Goal: Task Accomplishment & Management: Manage account settings

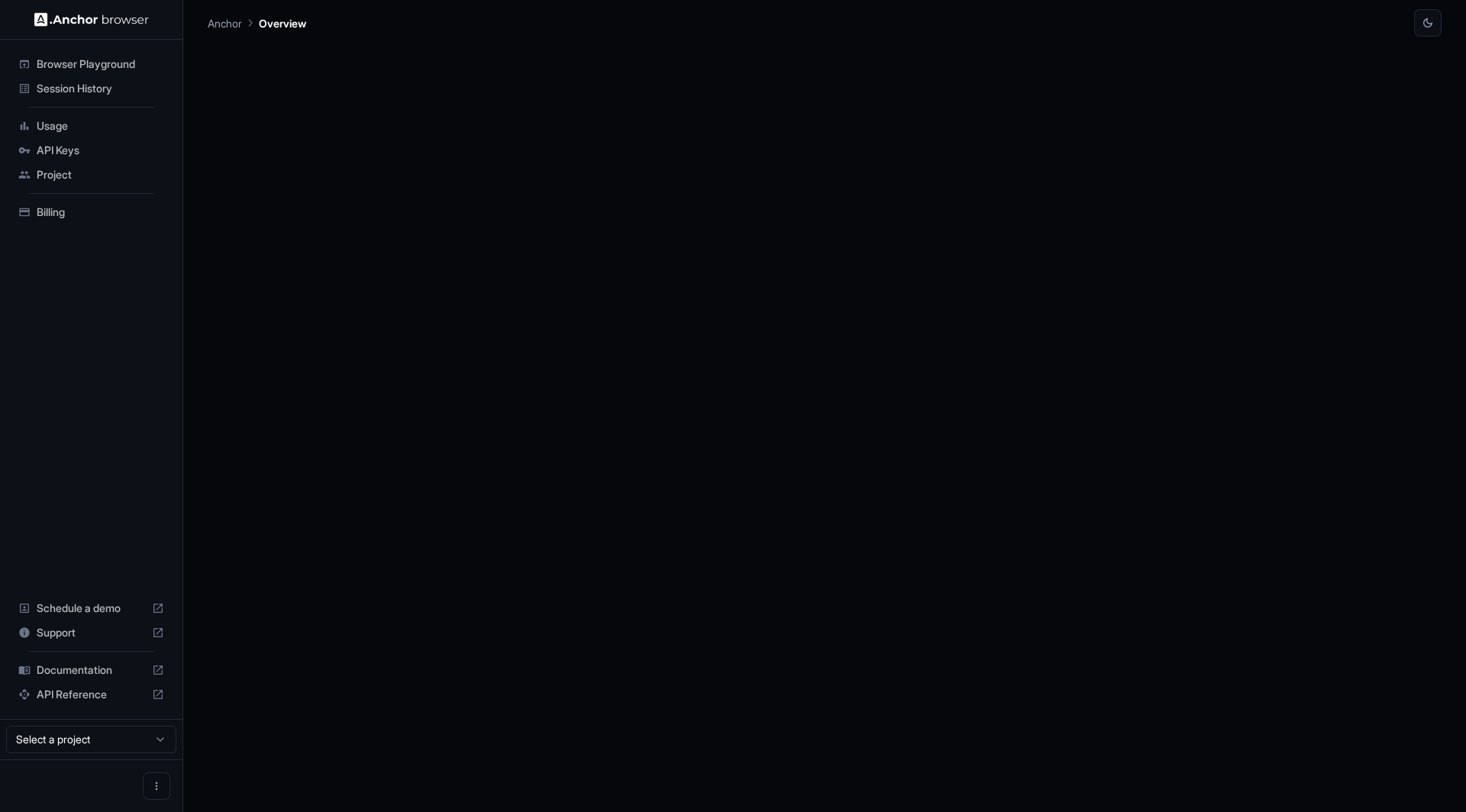
click at [52, 217] on span "Billing" at bounding box center [100, 212] width 128 height 15
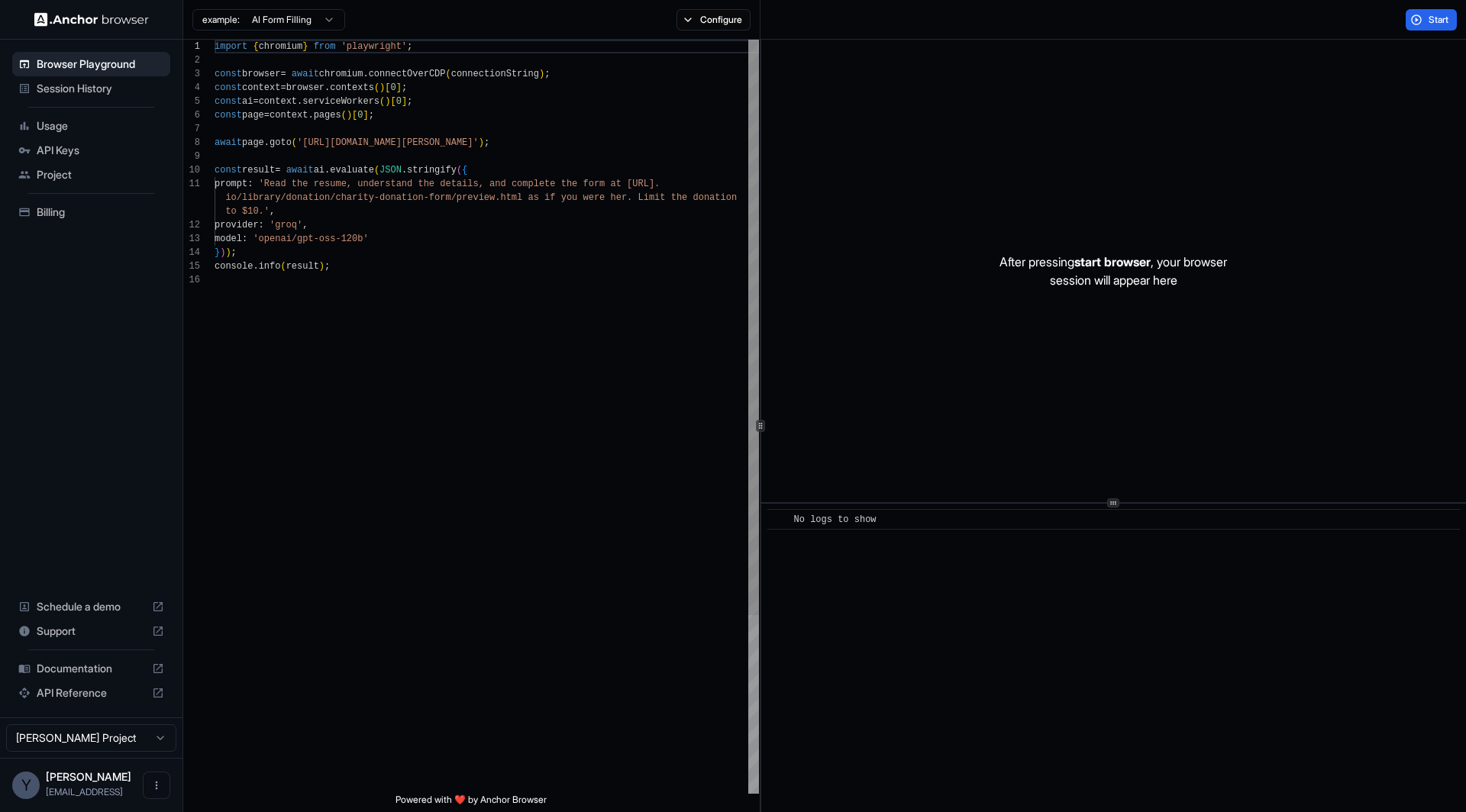
scroll to position [137, 0]
click at [78, 204] on span "Billing" at bounding box center [100, 212] width 128 height 15
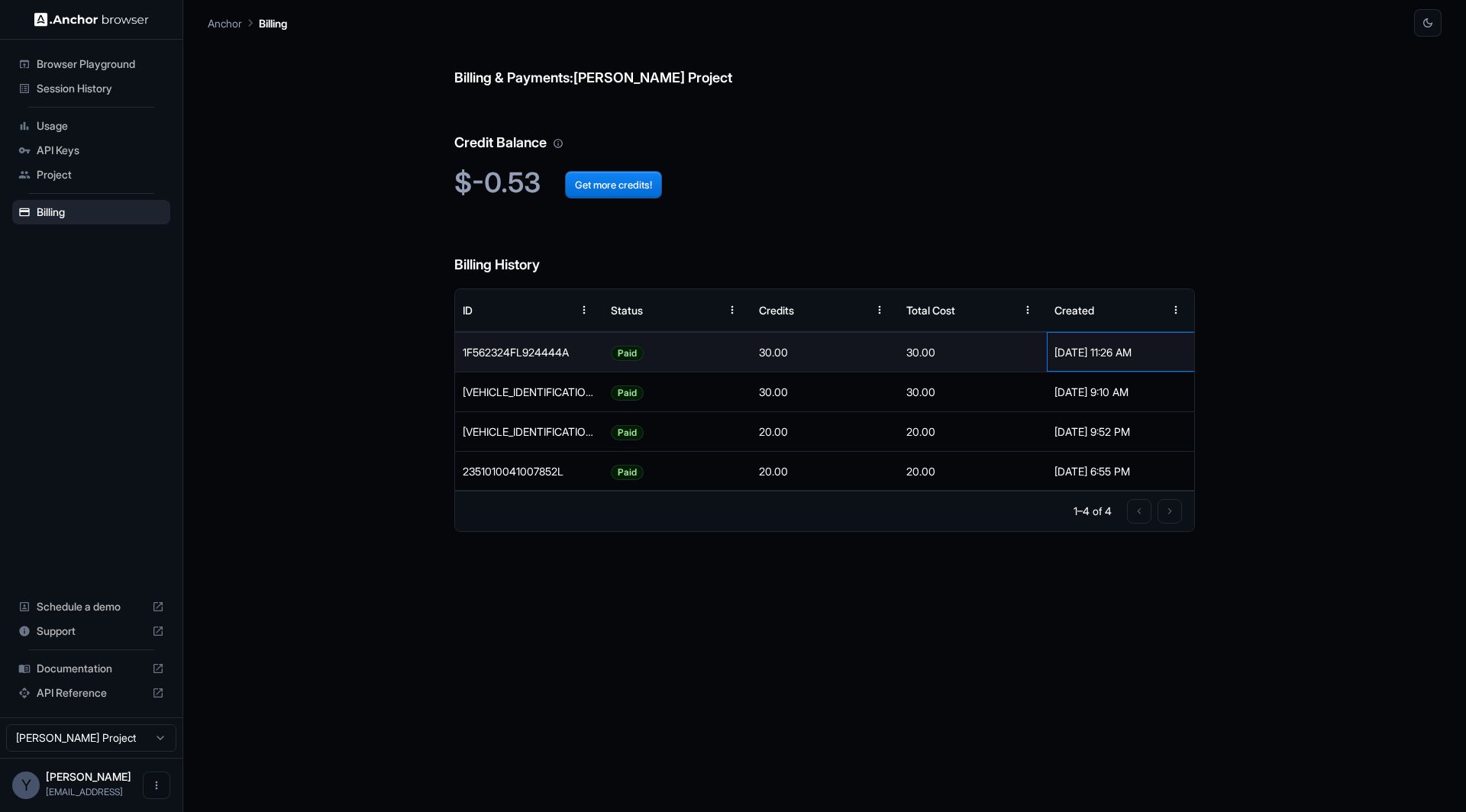
drag, startPoint x: 1176, startPoint y: 355, endPoint x: 1068, endPoint y: 355, distance: 108.0
click at [1068, 355] on div "[DATE] 11:26 AM" at bounding box center [1121, 352] width 133 height 39
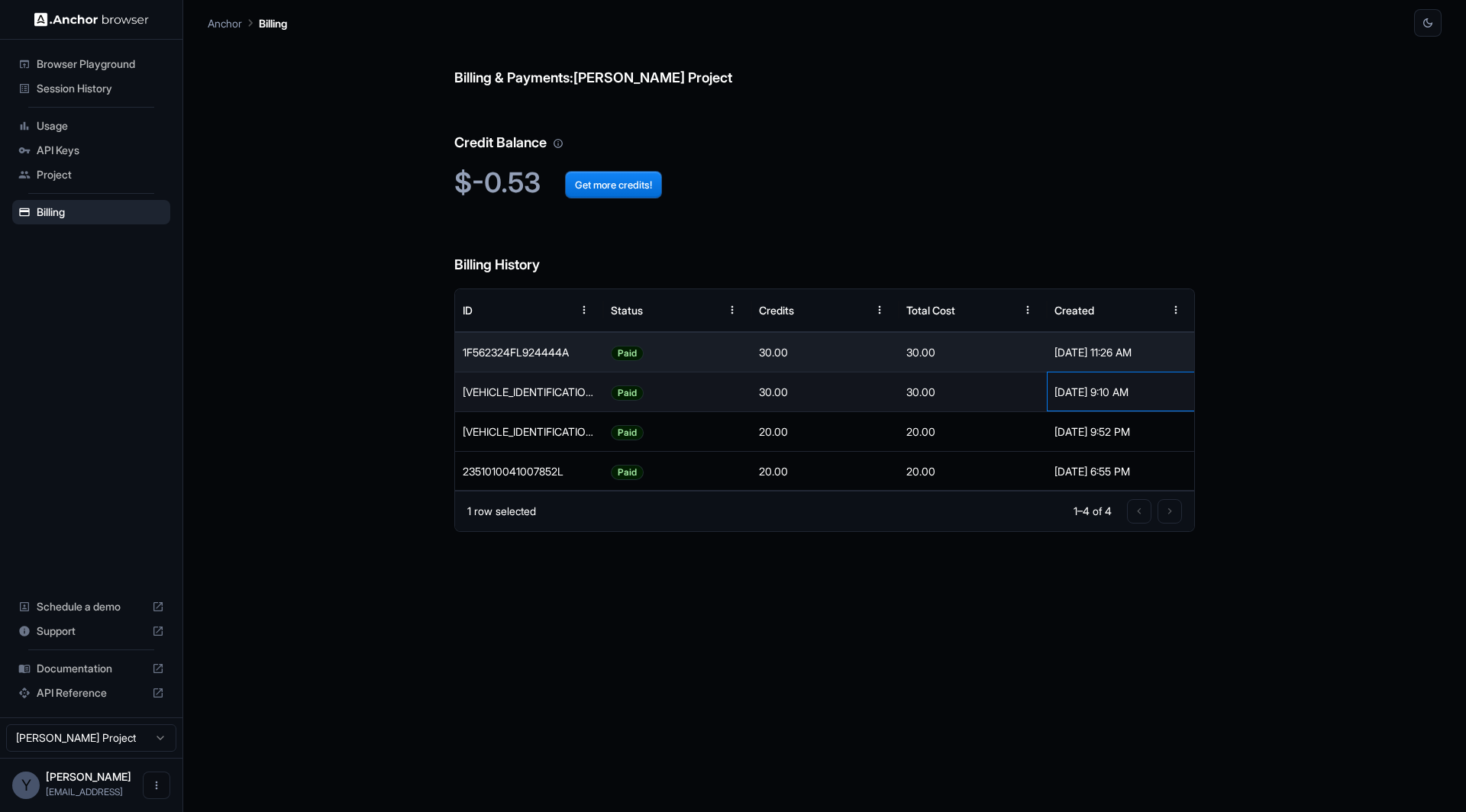
click at [1101, 395] on div "[DATE] 9:10 AM" at bounding box center [1121, 392] width 133 height 39
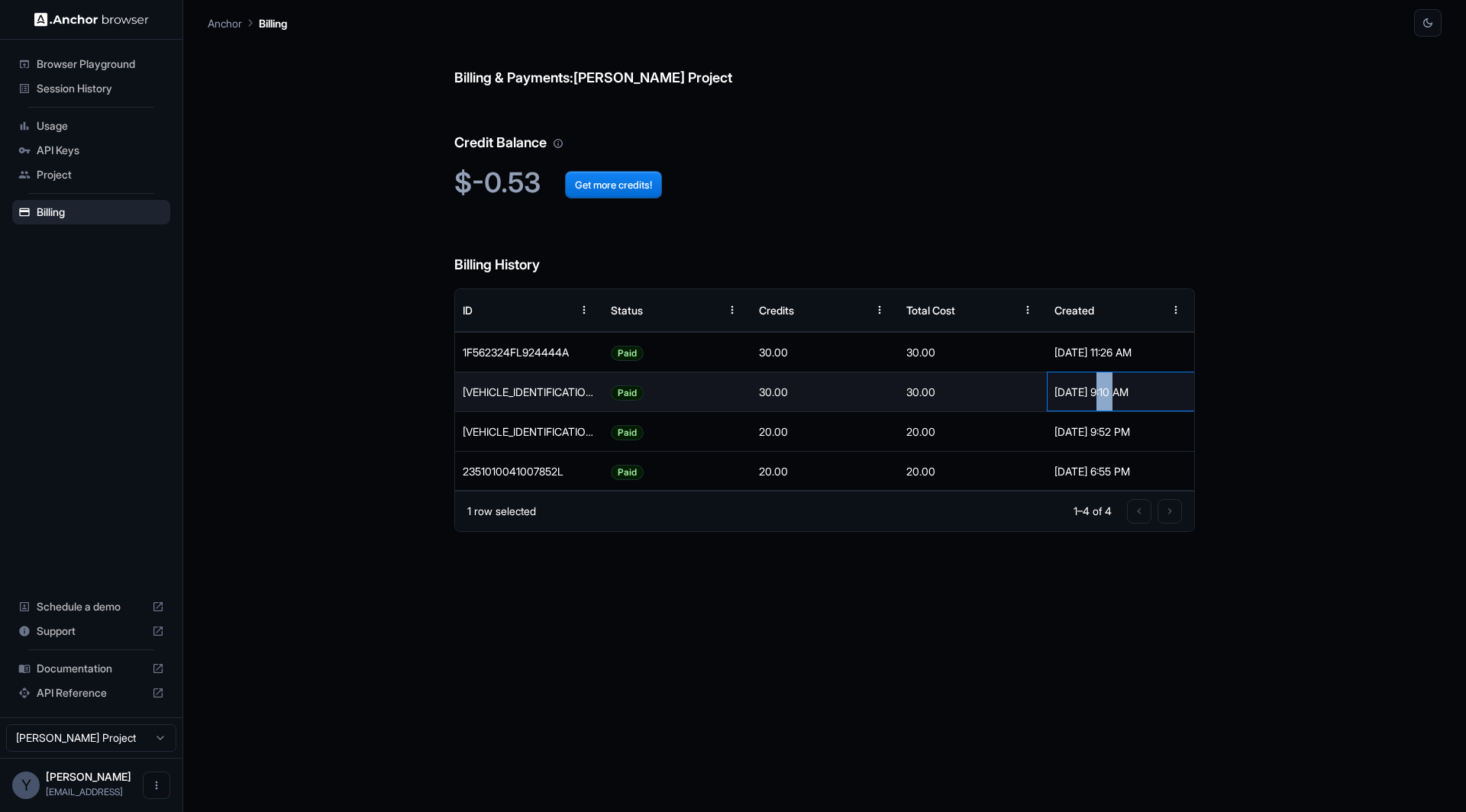
click at [1101, 395] on div "[DATE] 9:10 AM" at bounding box center [1121, 392] width 133 height 39
click at [1128, 395] on div "[DATE] 9:10 AM" at bounding box center [1121, 392] width 133 height 39
drag, startPoint x: 1181, startPoint y: 392, endPoint x: 1084, endPoint y: 392, distance: 97.0
click at [1086, 392] on div "[DATE] 9:10 AM" at bounding box center [1121, 392] width 148 height 40
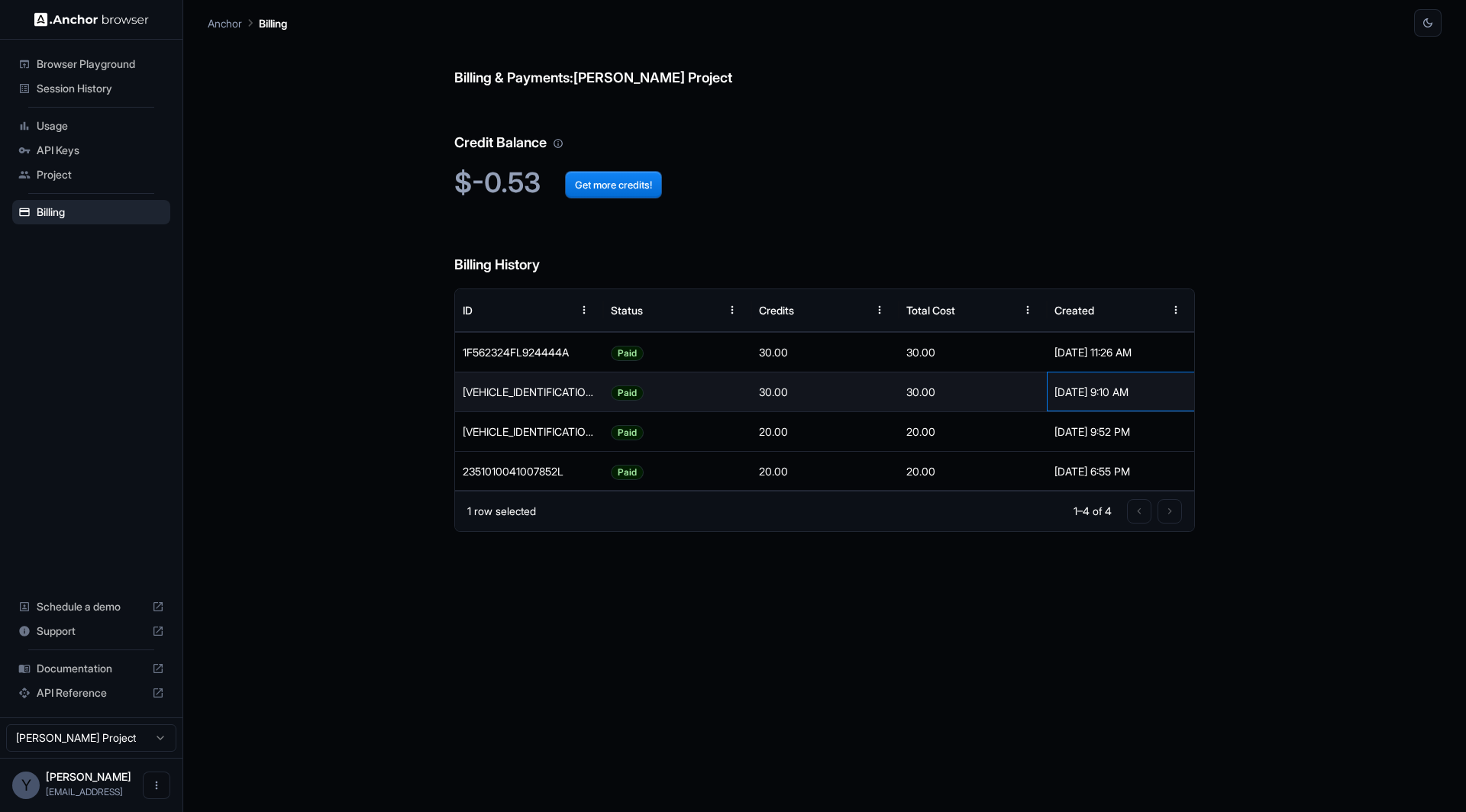
click at [1084, 392] on div "[DATE] 9:10 AM" at bounding box center [1121, 392] width 133 height 39
click at [618, 181] on button "Get more credits!" at bounding box center [613, 184] width 97 height 27
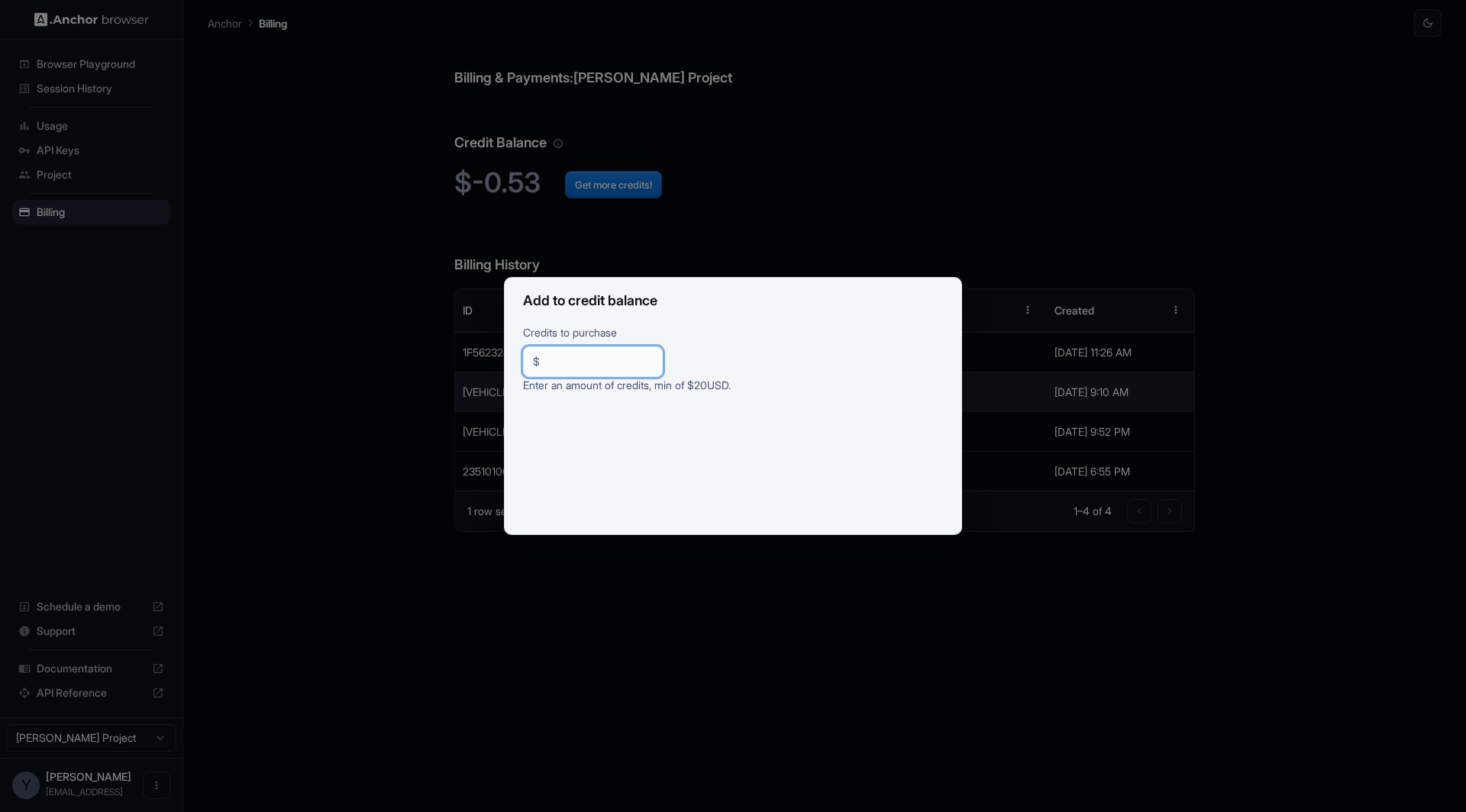
click at [602, 365] on input "**" at bounding box center [600, 362] width 107 height 15
type input "***"
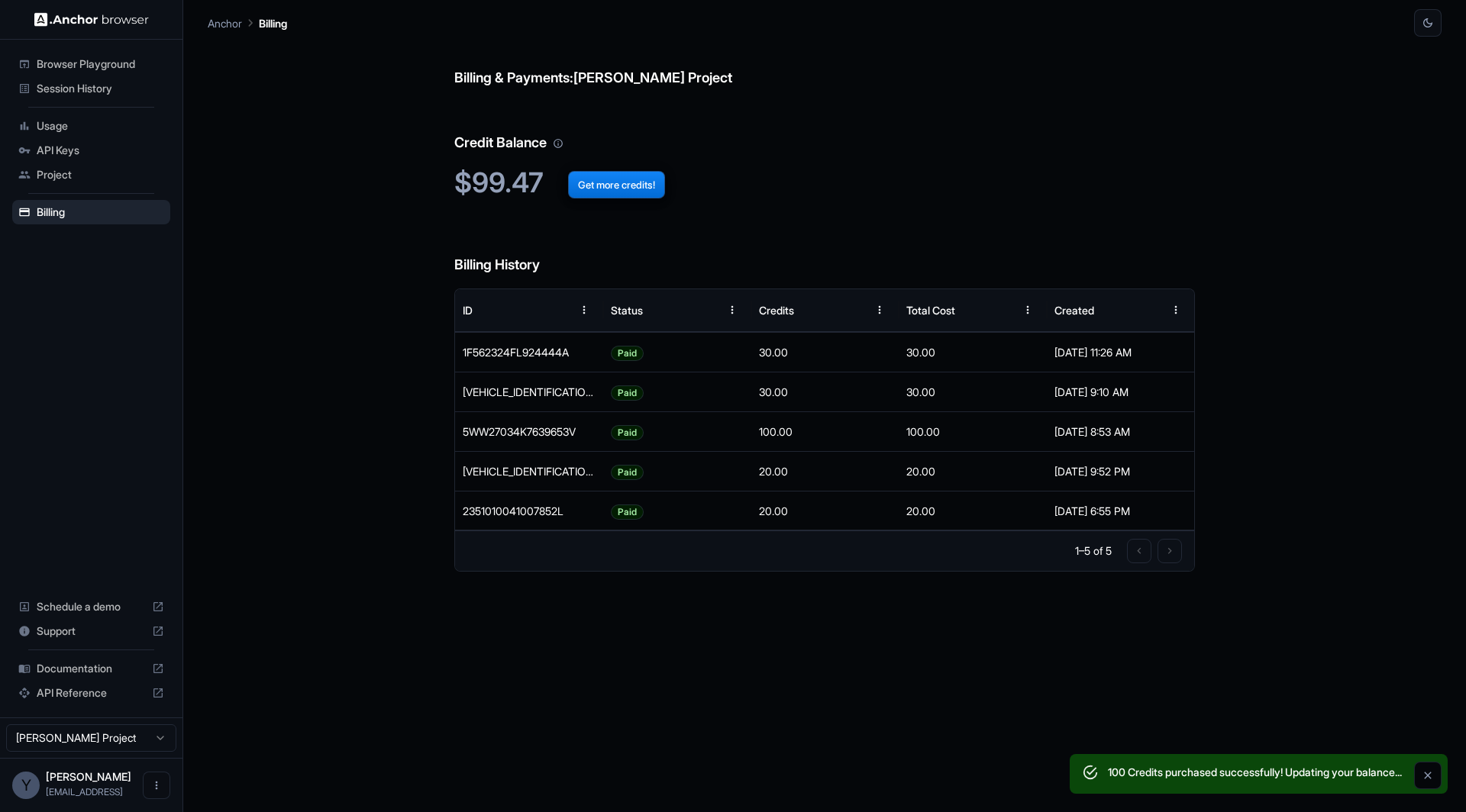
click at [1428, 770] on icon "Close" at bounding box center [1428, 776] width 13 height 13
click at [686, 631] on div "Billing & Payments: Yuma Heymans Project Credit Balance $99.47 Get more credits…" at bounding box center [824, 425] width 741 height 776
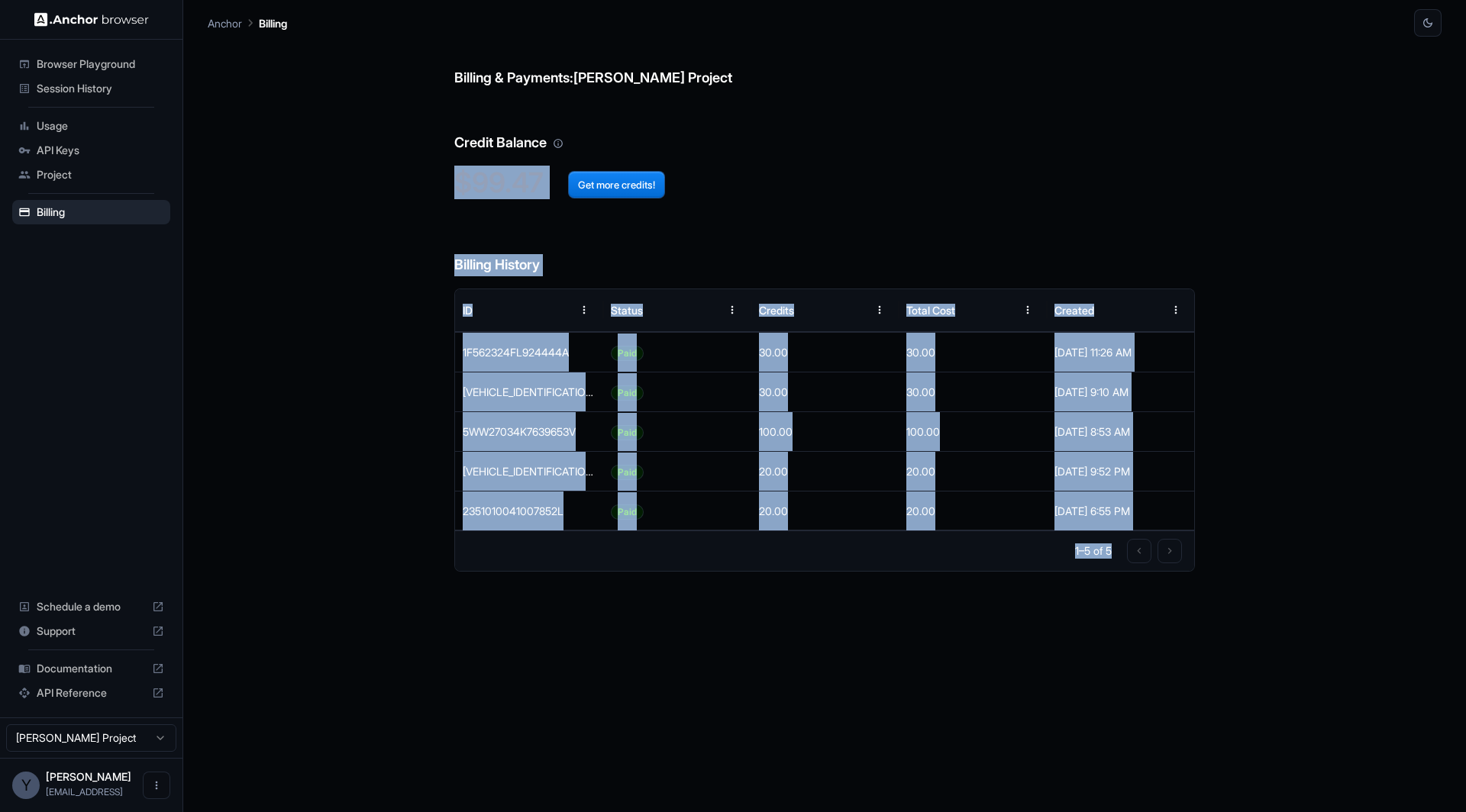
drag, startPoint x: 342, startPoint y: 177, endPoint x: 758, endPoint y: 691, distance: 661.3
click at [758, 691] on div "Billing & Payments: Yuma Heymans Project Credit Balance $99.47 Get more credits…" at bounding box center [825, 425] width 1234 height 776
click at [758, 691] on div "Billing & Payments: Yuma Heymans Project Credit Balance $99.47 Get more credits…" at bounding box center [824, 425] width 741 height 776
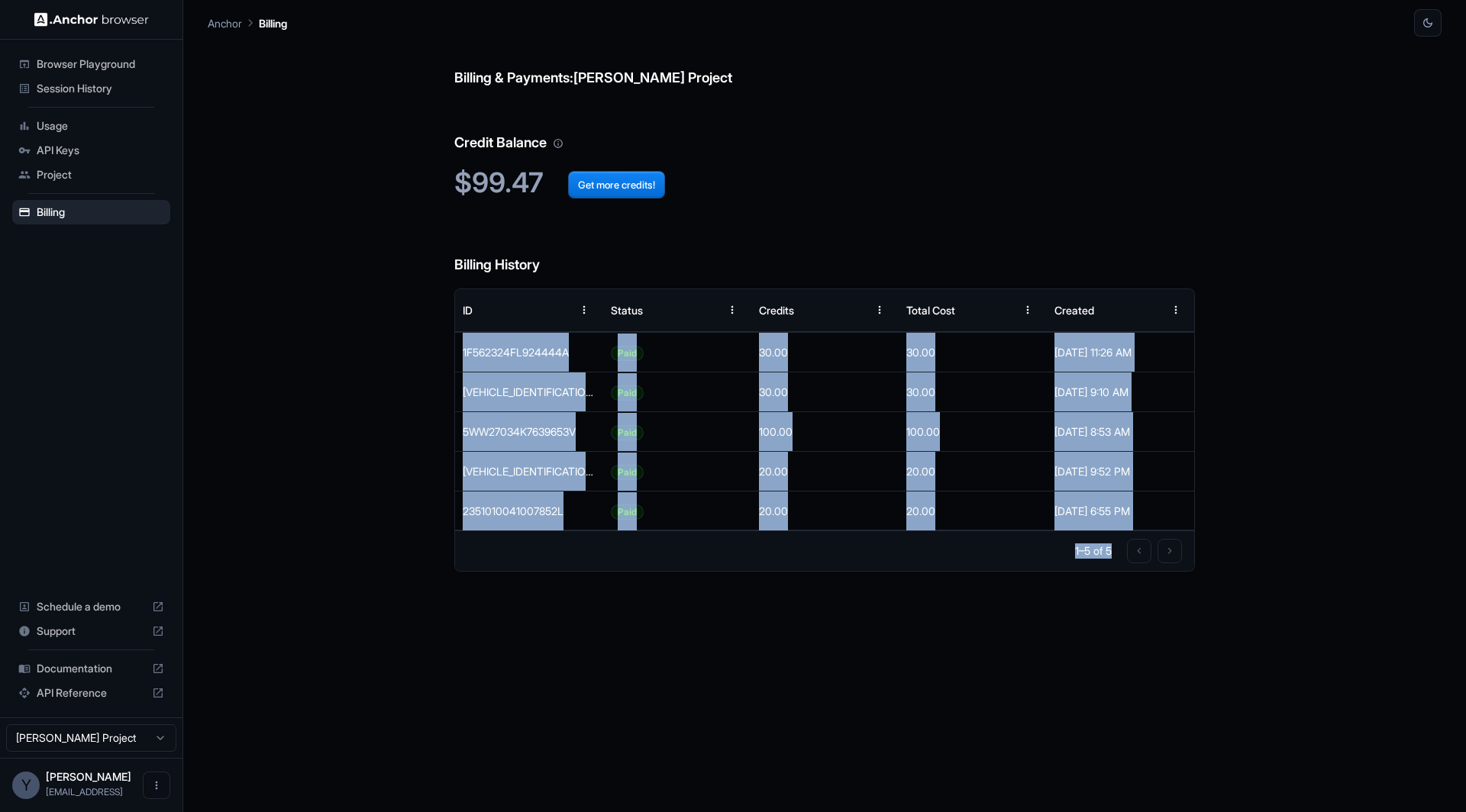
drag, startPoint x: 727, startPoint y: 674, endPoint x: 404, endPoint y: 399, distance: 424.2
click at [404, 399] on div "Billing & Payments: Yuma Heymans Project Credit Balance $99.47 Get more credits…" at bounding box center [825, 425] width 1234 height 776
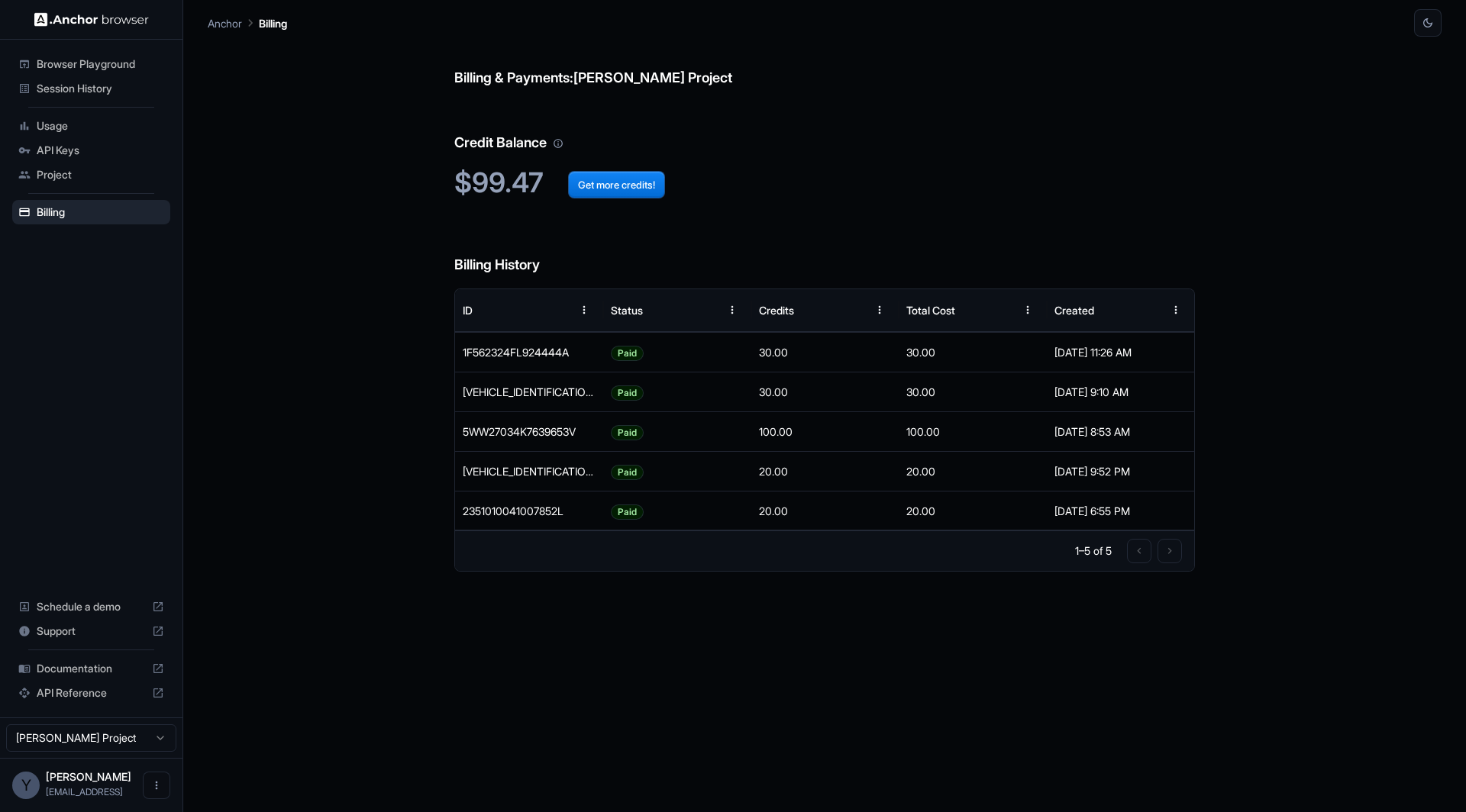
click at [404, 399] on div "Billing & Payments: Yuma Heymans Project Credit Balance $99.47 Get more credits…" at bounding box center [825, 425] width 1234 height 776
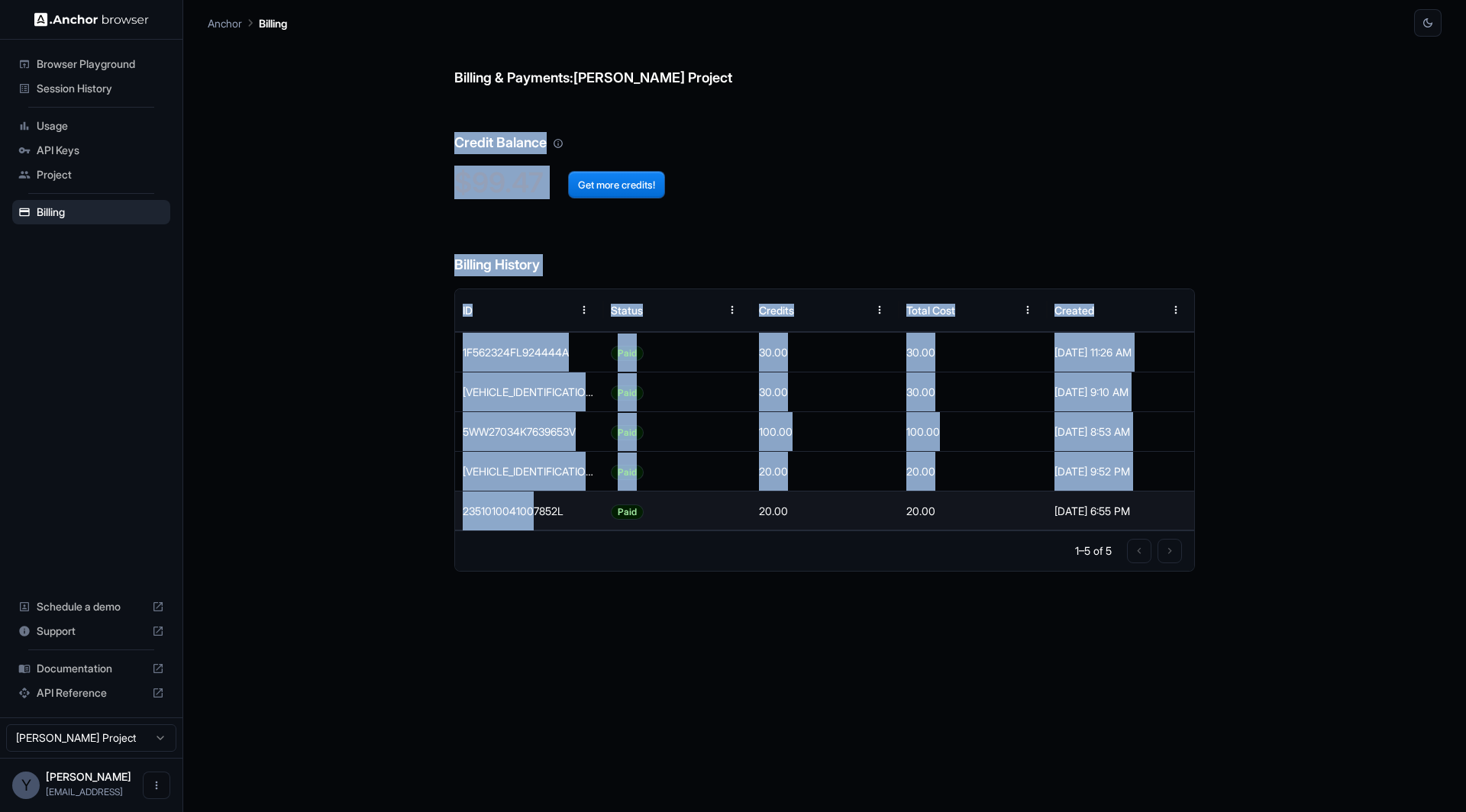
drag, startPoint x: 336, startPoint y: 100, endPoint x: 532, endPoint y: 505, distance: 449.9
click at [532, 505] on div "Billing & Payments: Yuma Heymans Project Credit Balance $99.47 Get more credits…" at bounding box center [825, 425] width 1234 height 776
